Goal: Check status: Check status

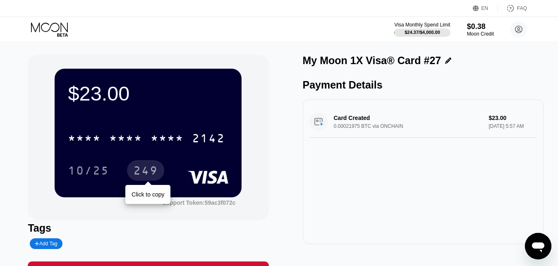
click at [155, 167] on div "249" at bounding box center [145, 171] width 25 height 13
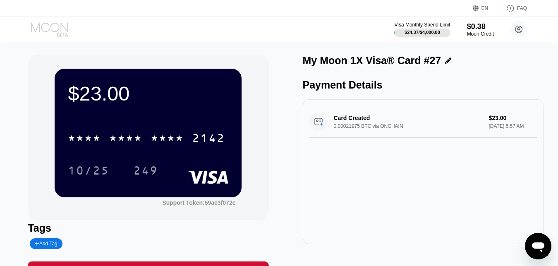
click at [53, 30] on icon at bounding box center [50, 29] width 38 height 14
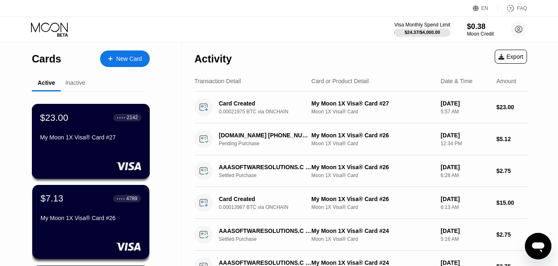
click at [67, 129] on div "$23.00 ● ● ● ● 2142 My Moon 1X Visa® Card #27" at bounding box center [90, 128] width 101 height 32
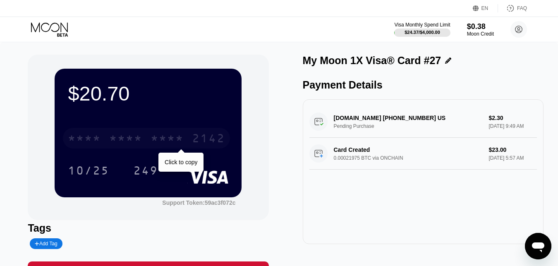
click at [159, 139] on div "* * * *" at bounding box center [167, 139] width 33 height 13
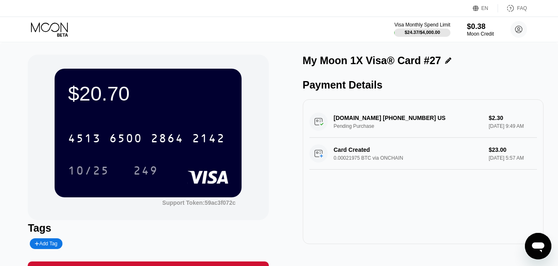
click at [53, 29] on icon at bounding box center [50, 29] width 38 height 14
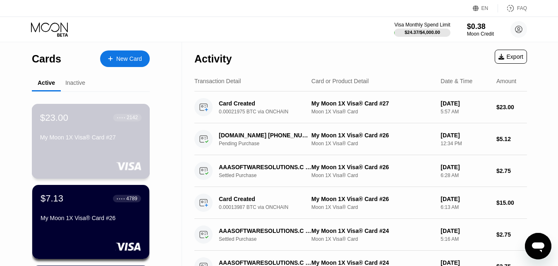
click at [72, 120] on div "$23.00 ● ● ● ● 2142" at bounding box center [90, 117] width 101 height 11
click at [97, 139] on div "$20.70 * * * * * * * * * * * * 2142 10/25 249 Support Token: 59ac3f072c Tags Ad…" at bounding box center [279, 133] width 558 height 266
